Goal: Task Accomplishment & Management: Manage account settings

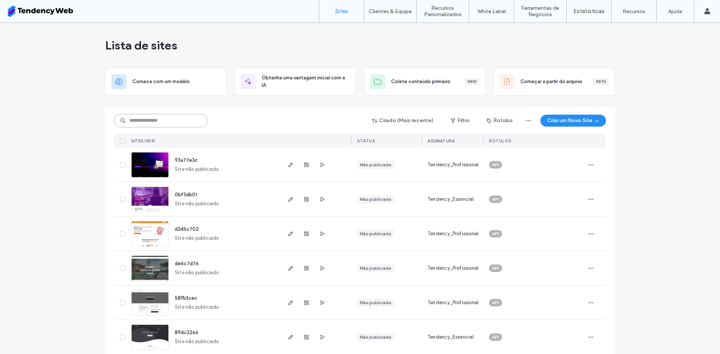
click at [158, 118] on input at bounding box center [161, 120] width 94 height 13
type input "***"
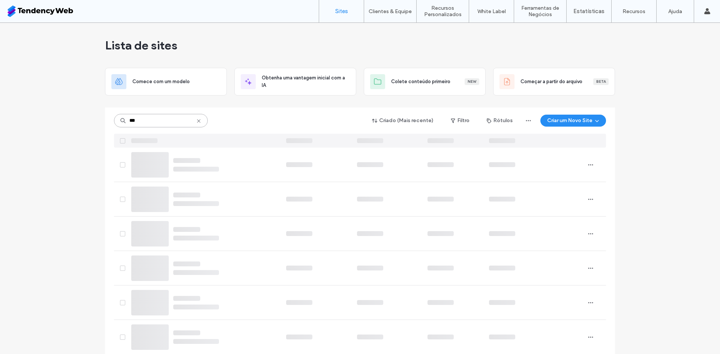
click at [163, 124] on input "***" at bounding box center [161, 120] width 94 height 13
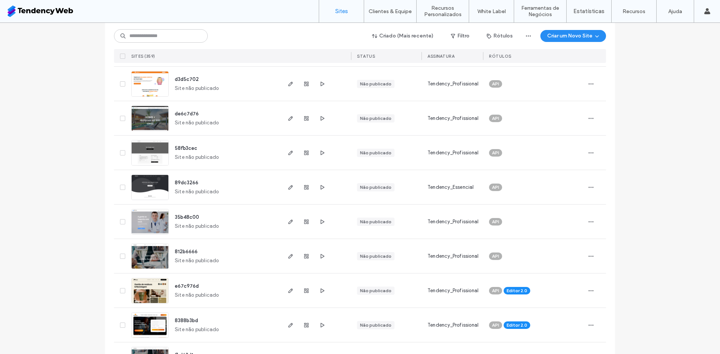
scroll to position [337, 0]
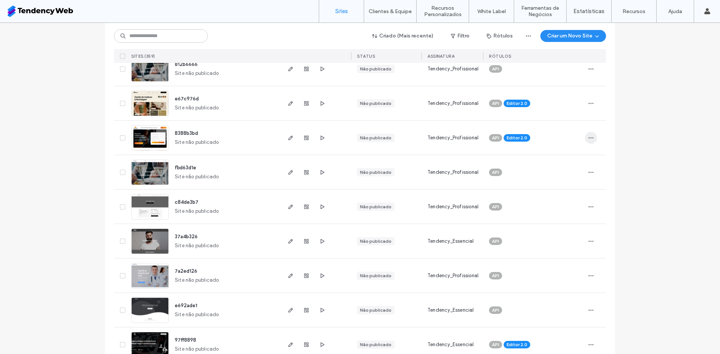
click at [589, 140] on icon "button" at bounding box center [591, 138] width 6 height 6
drag, startPoint x: 700, startPoint y: 111, endPoint x: 657, endPoint y: 132, distance: 47.8
click at [591, 139] on icon "button" at bounding box center [591, 138] width 6 height 6
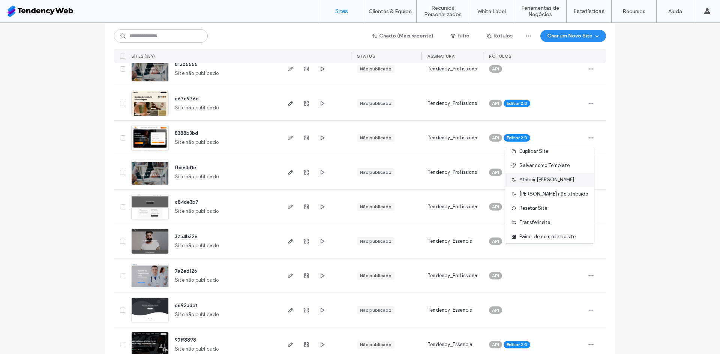
scroll to position [38, 0]
click at [550, 205] on span "Transferir site" at bounding box center [534, 204] width 31 height 7
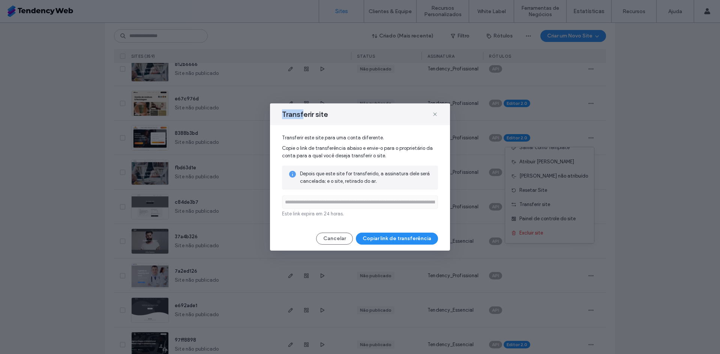
drag, startPoint x: 280, startPoint y: 112, endPoint x: 305, endPoint y: 118, distance: 25.6
click at [305, 118] on div "Transferir site" at bounding box center [360, 114] width 180 height 22
click at [381, 235] on button "Copiar link de transferência" at bounding box center [397, 239] width 82 height 12
click at [54, 38] on div "**********" at bounding box center [360, 177] width 720 height 354
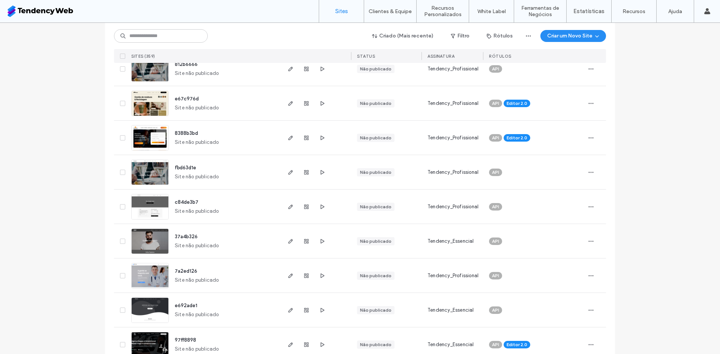
click at [593, 141] on div at bounding box center [595, 138] width 21 height 34
click at [590, 139] on icon "button" at bounding box center [591, 138] width 6 height 6
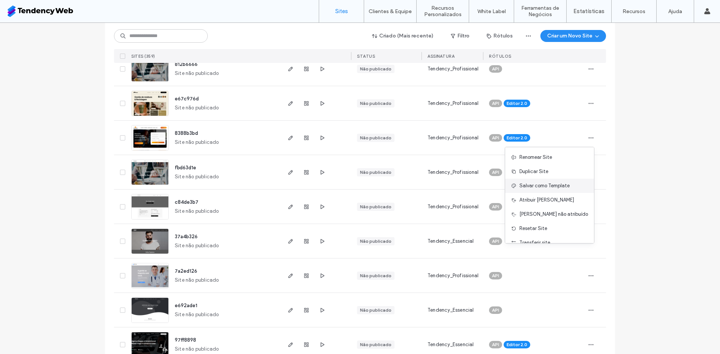
click at [564, 187] on span "Salvar como Template" at bounding box center [544, 185] width 50 height 7
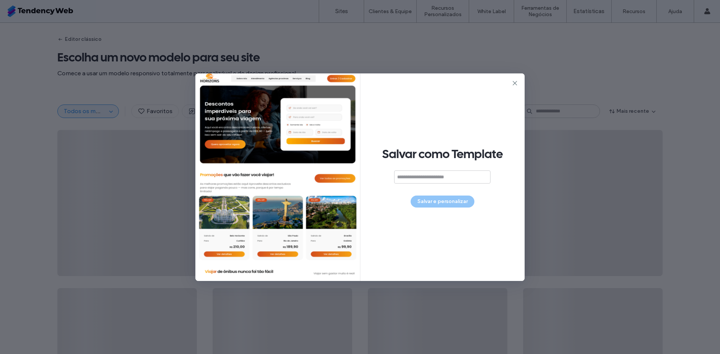
click at [422, 175] on input at bounding box center [442, 177] width 96 height 13
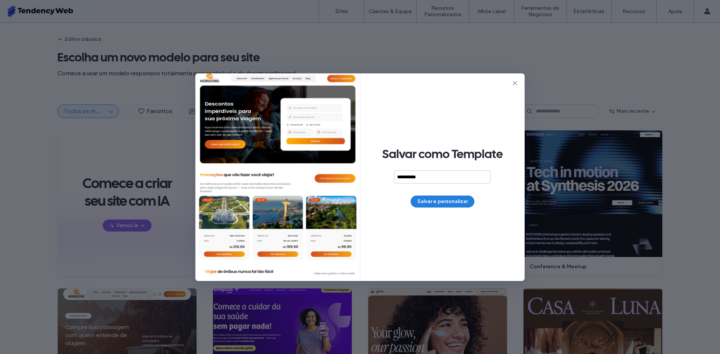
type input "**********"
click at [439, 204] on button "Salvar e personalizar" at bounding box center [443, 202] width 64 height 12
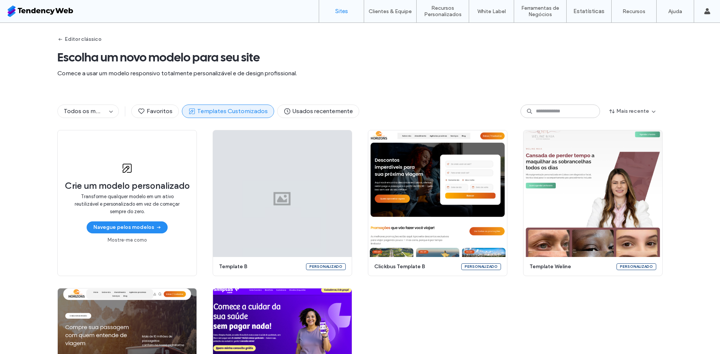
click at [346, 17] on link "Sites" at bounding box center [341, 11] width 45 height 22
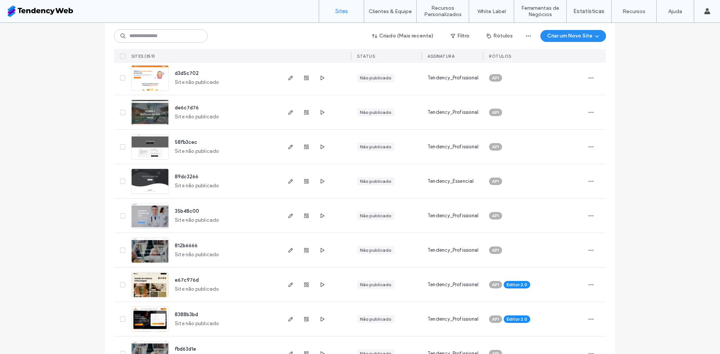
scroll to position [187, 0]
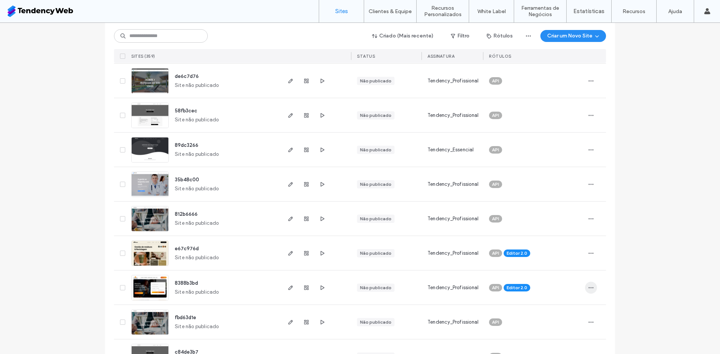
click at [591, 291] on icon "button" at bounding box center [591, 288] width 6 height 6
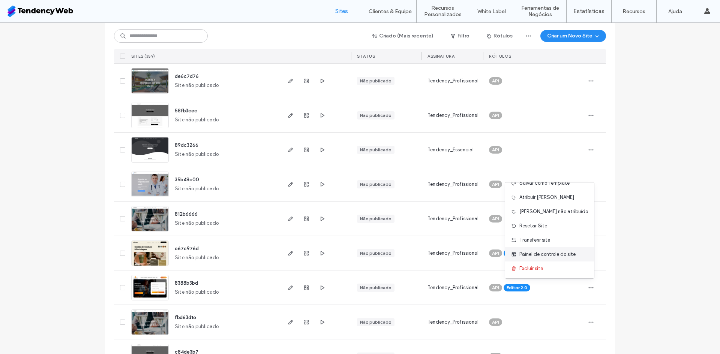
scroll to position [38, 0]
click at [562, 240] on div "Transferir site" at bounding box center [549, 240] width 89 height 14
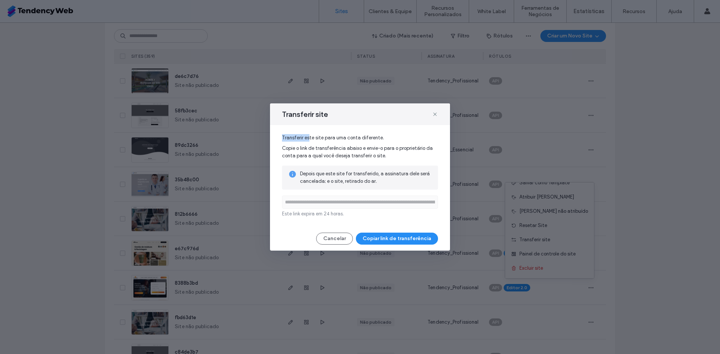
drag, startPoint x: 283, startPoint y: 139, endPoint x: 311, endPoint y: 133, distance: 28.7
click at [309, 132] on div "**********" at bounding box center [360, 176] width 180 height 102
click at [298, 148] on span "Copie o link de transferência abaixo e envie-o para o proprietário da conta par…" at bounding box center [357, 151] width 151 height 13
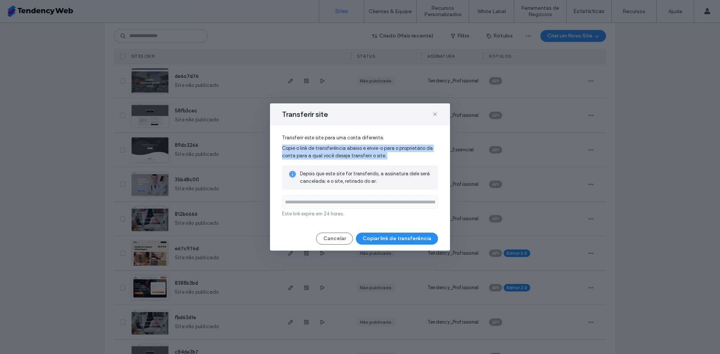
click at [298, 148] on span "Copie o link de transferência abaixo e envie-o para o proprietário da conta par…" at bounding box center [357, 151] width 151 height 13
copy div "Copie o link de transferência abaixo e envie-o para o proprietário da conta par…"
drag, startPoint x: 311, startPoint y: 211, endPoint x: 319, endPoint y: 205, distance: 9.2
click at [313, 211] on span "Este link expira em 24 horas." at bounding box center [313, 213] width 62 height 7
click at [328, 199] on input "**********" at bounding box center [360, 202] width 156 height 13
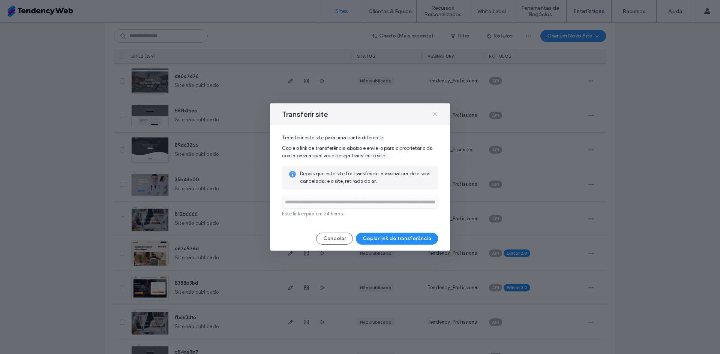
click at [328, 199] on input "**********" at bounding box center [360, 202] width 156 height 13
click at [388, 235] on button "Copiar link de transferência" at bounding box center [397, 239] width 82 height 12
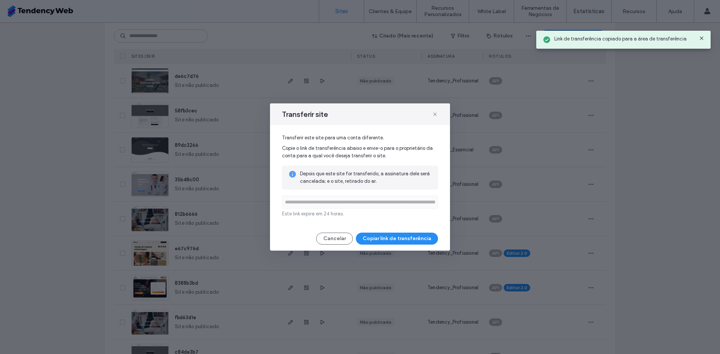
click at [395, 246] on div "**********" at bounding box center [360, 176] width 180 height 147
click at [401, 242] on button "Copiar link de transferência" at bounding box center [397, 239] width 82 height 12
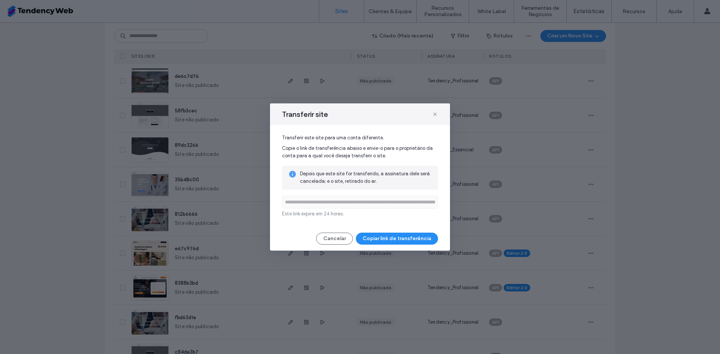
drag, startPoint x: 358, startPoint y: 192, endPoint x: 356, endPoint y: 186, distance: 5.8
click at [358, 191] on div "**********" at bounding box center [360, 192] width 156 height 52
click at [356, 181] on span "Depois que este site for transferido, a assinatura dele será cancelada; e o sit…" at bounding box center [366, 177] width 132 height 15
click at [356, 180] on span "Depois que este site for transferido, a assinatura dele será cancelada; e o sit…" at bounding box center [366, 177] width 132 height 15
click at [357, 180] on span "Depois que este site for transferido, a assinatura dele será cancelada; e o sit…" at bounding box center [366, 177] width 132 height 15
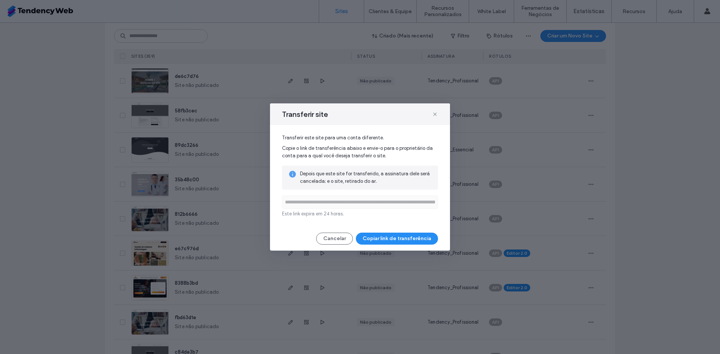
click at [357, 174] on span "Depois que este site for transferido, a assinatura dele será cancelada; e o sit…" at bounding box center [366, 177] width 132 height 15
click at [319, 214] on span "Este link expira em 24 horas." at bounding box center [313, 214] width 62 height 6
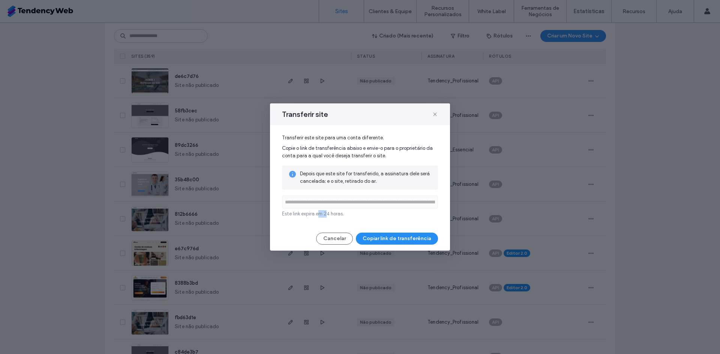
click at [319, 214] on span "Este link expira em 24 horas." at bounding box center [313, 214] width 62 height 6
copy span "Este link expira em 24 horas."
click at [434, 114] on icon at bounding box center [435, 114] width 6 height 6
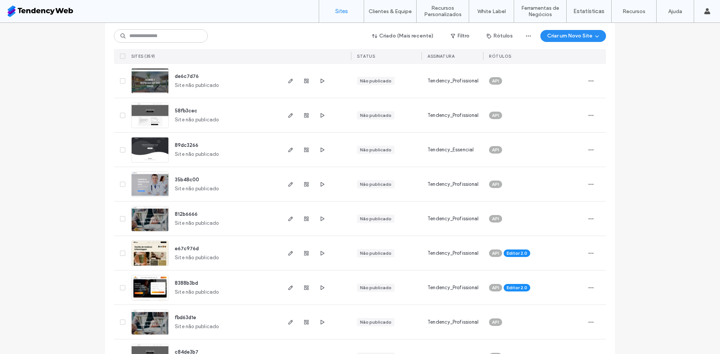
scroll to position [0, 0]
